Goal: Task Accomplishment & Management: Complete application form

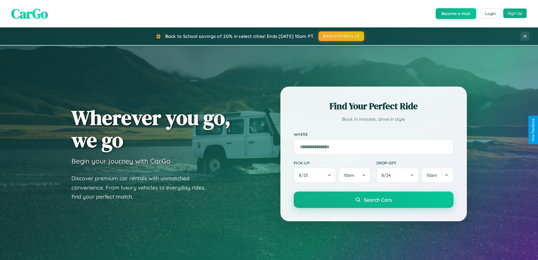
click at [515, 13] on button "Sign Up" at bounding box center [515, 13] width 23 height 10
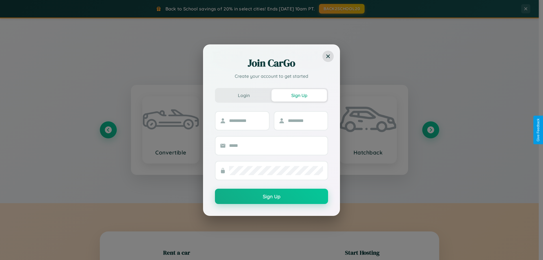
scroll to position [122, 0]
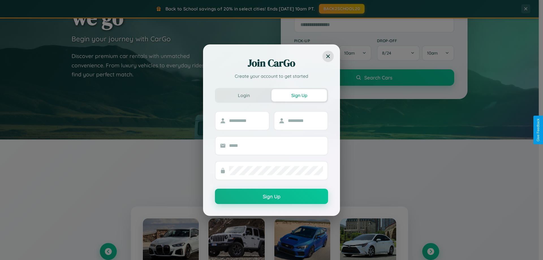
click at [430, 251] on div "Join CarGo Create your account to get started Login Sign Up Sign Up" at bounding box center [271, 130] width 543 height 260
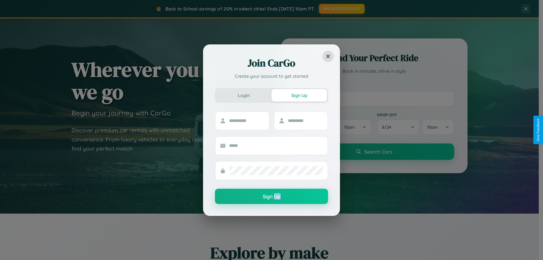
scroll to position [17, 0]
